Goal: Task Accomplishment & Management: Complete application form

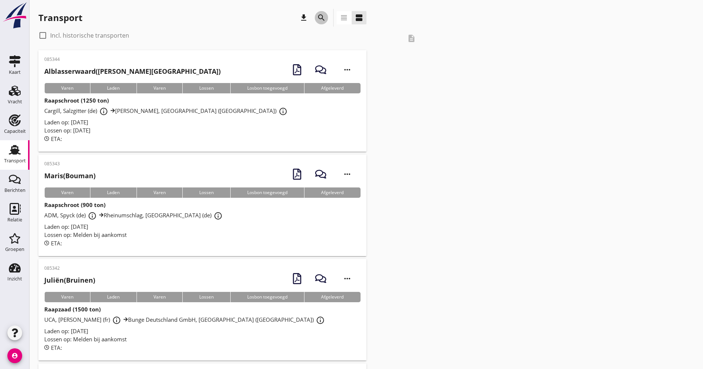
click at [318, 15] on icon "search" at bounding box center [321, 17] width 9 height 9
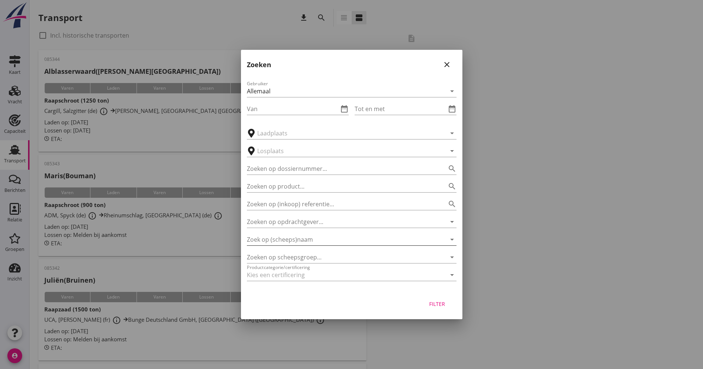
click at [295, 238] on input "Zoek op (scheeps)naam" at bounding box center [341, 239] width 189 height 12
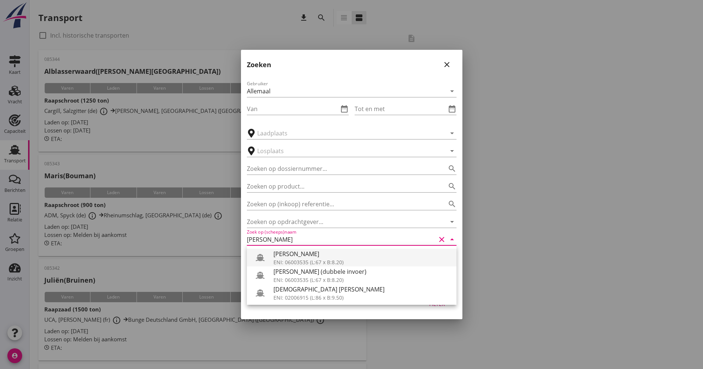
click at [301, 254] on div "[PERSON_NAME]" at bounding box center [361, 253] width 177 height 9
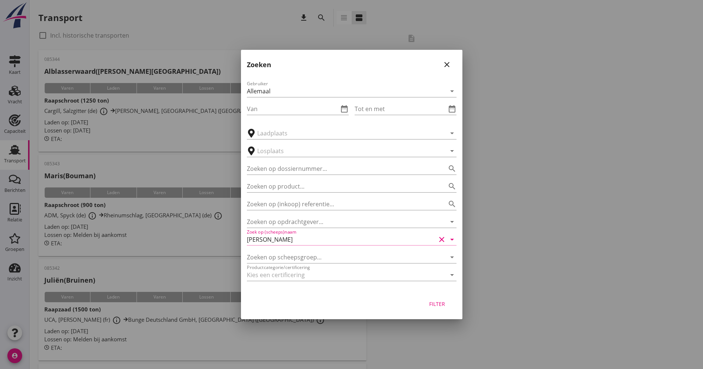
click at [431, 305] on div "Filter" at bounding box center [437, 304] width 21 height 8
type input "[PERSON_NAME]"
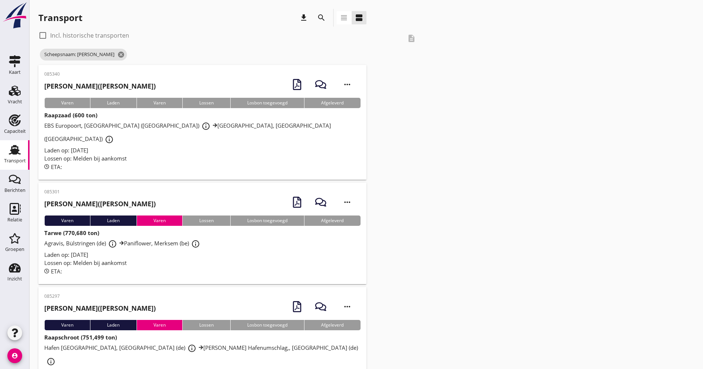
click at [292, 237] on div "Agravis, Bülstringen (de) info_outline Paniflower, Merksem (be) info_outline" at bounding box center [202, 243] width 316 height 13
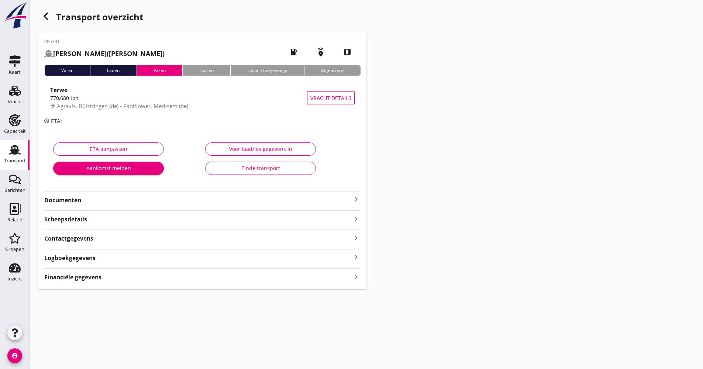
click at [79, 254] on strong "Logboekgegevens" at bounding box center [69, 258] width 51 height 8
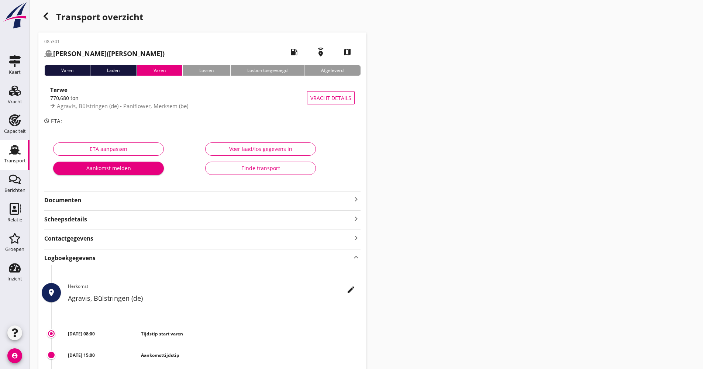
click at [98, 259] on div "Logboekgegevens keyboard_arrow_up" at bounding box center [202, 257] width 316 height 10
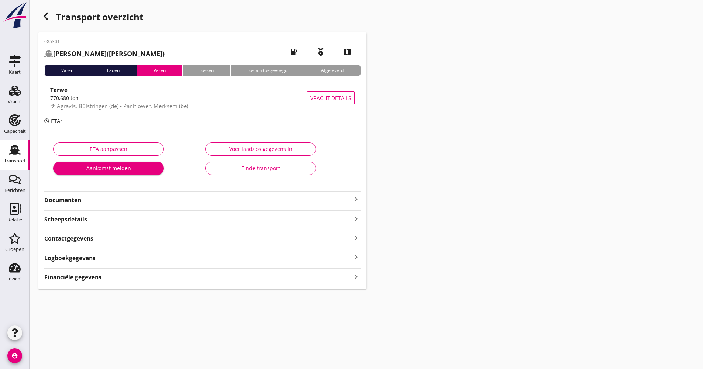
click at [99, 205] on div "085301 [PERSON_NAME] ([PERSON_NAME]) local_gas_station emergency_share map Vare…" at bounding box center [202, 160] width 328 height 256
click at [100, 203] on strong "Documenten" at bounding box center [197, 200] width 307 height 8
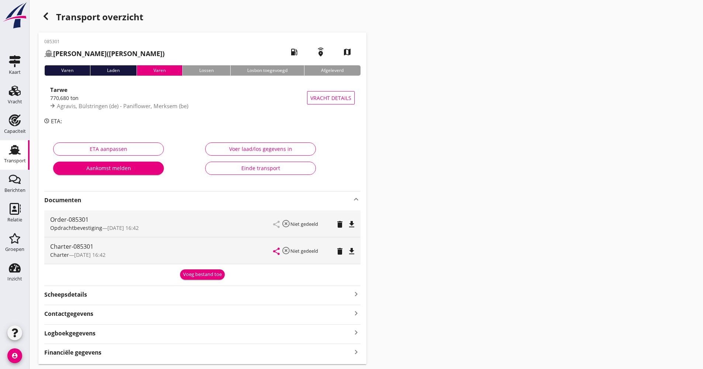
click at [100, 203] on strong "Documenten" at bounding box center [197, 200] width 307 height 8
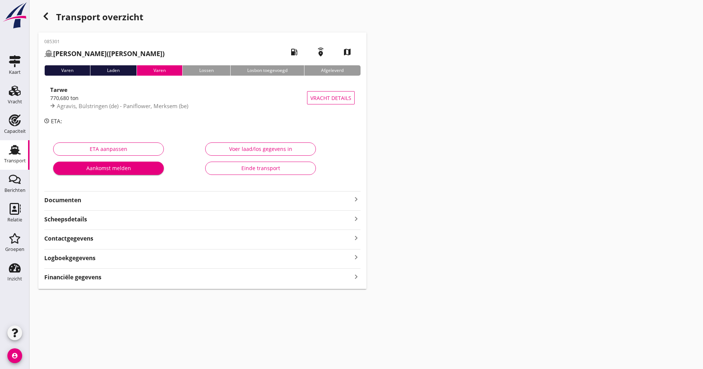
click at [20, 156] on div "Transport" at bounding box center [15, 161] width 22 height 10
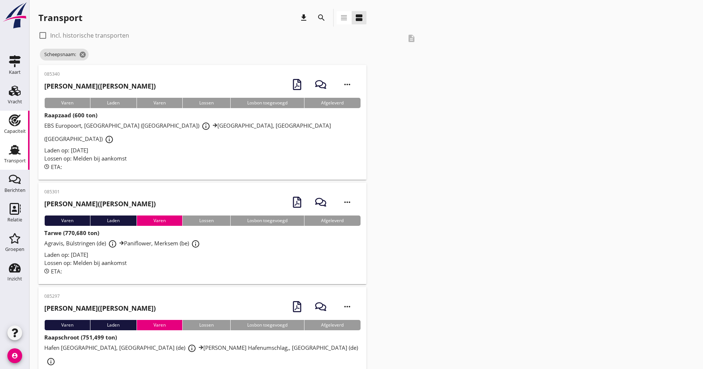
click at [20, 116] on icon "Capaciteit" at bounding box center [15, 120] width 12 height 12
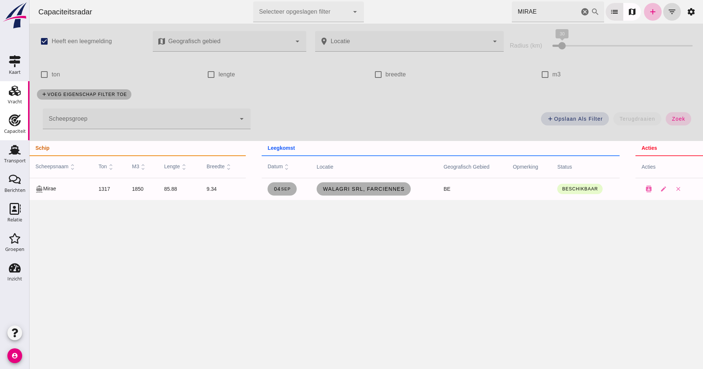
click at [17, 99] on div "Vracht" at bounding box center [15, 102] width 14 height 10
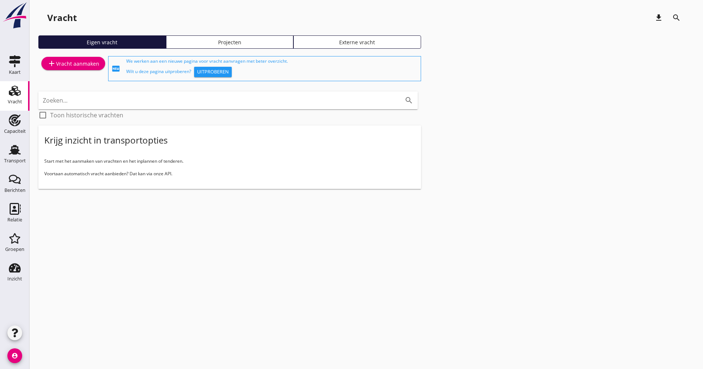
click at [88, 67] on div "add Vracht aanmaken" at bounding box center [73, 63] width 52 height 9
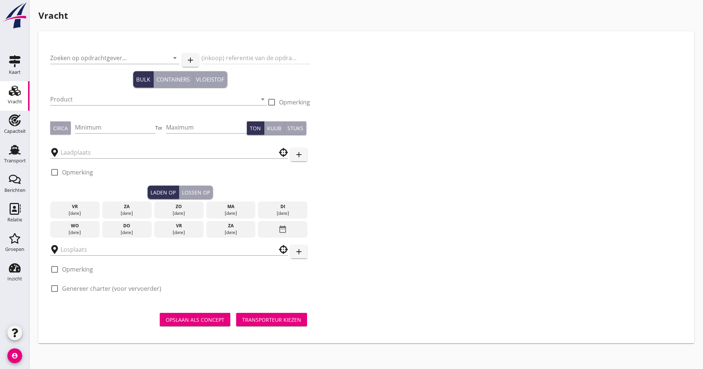
click at [98, 242] on div at bounding box center [169, 247] width 238 height 16
click at [100, 248] on input "text" at bounding box center [163, 249] width 207 height 12
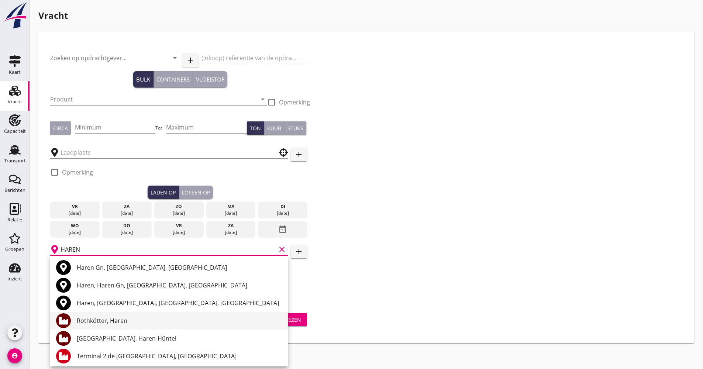
click at [105, 321] on div "Rothkötter, Haren" at bounding box center [179, 320] width 205 height 9
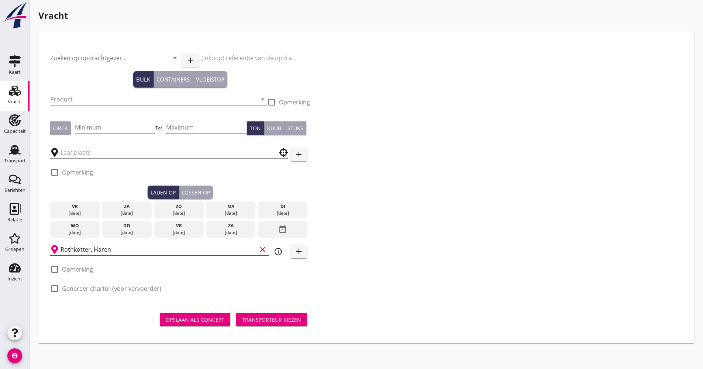
type input "Rothkötter, Haren"
click at [276, 249] on icon "info_outline" at bounding box center [278, 251] width 9 height 9
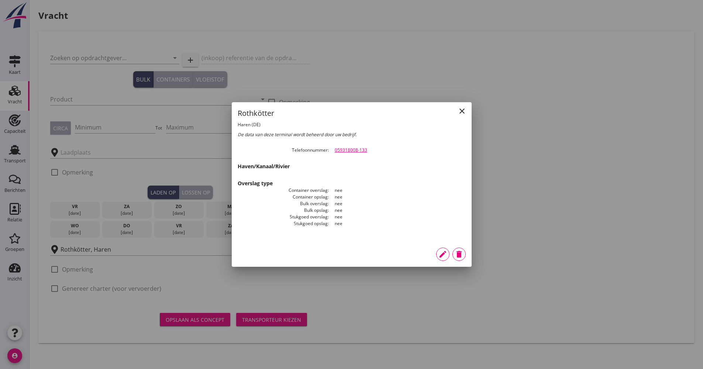
drag, startPoint x: 369, startPoint y: 148, endPoint x: 332, endPoint y: 150, distance: 36.2
click at [332, 150] on dd "059318008-133" at bounding box center [397, 150] width 137 height 7
drag, startPoint x: 332, startPoint y: 150, endPoint x: 350, endPoint y: 152, distance: 18.1
copy link "059318008-133"
